Goal: Browse casually

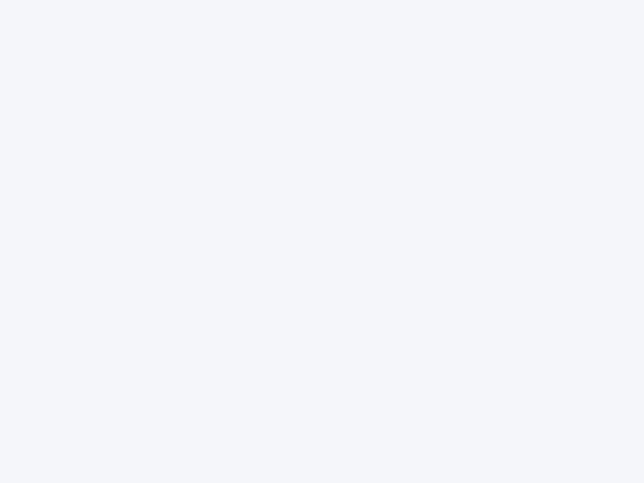
click at [322, 242] on div at bounding box center [322, 241] width 644 height 483
